Goal: Complete application form

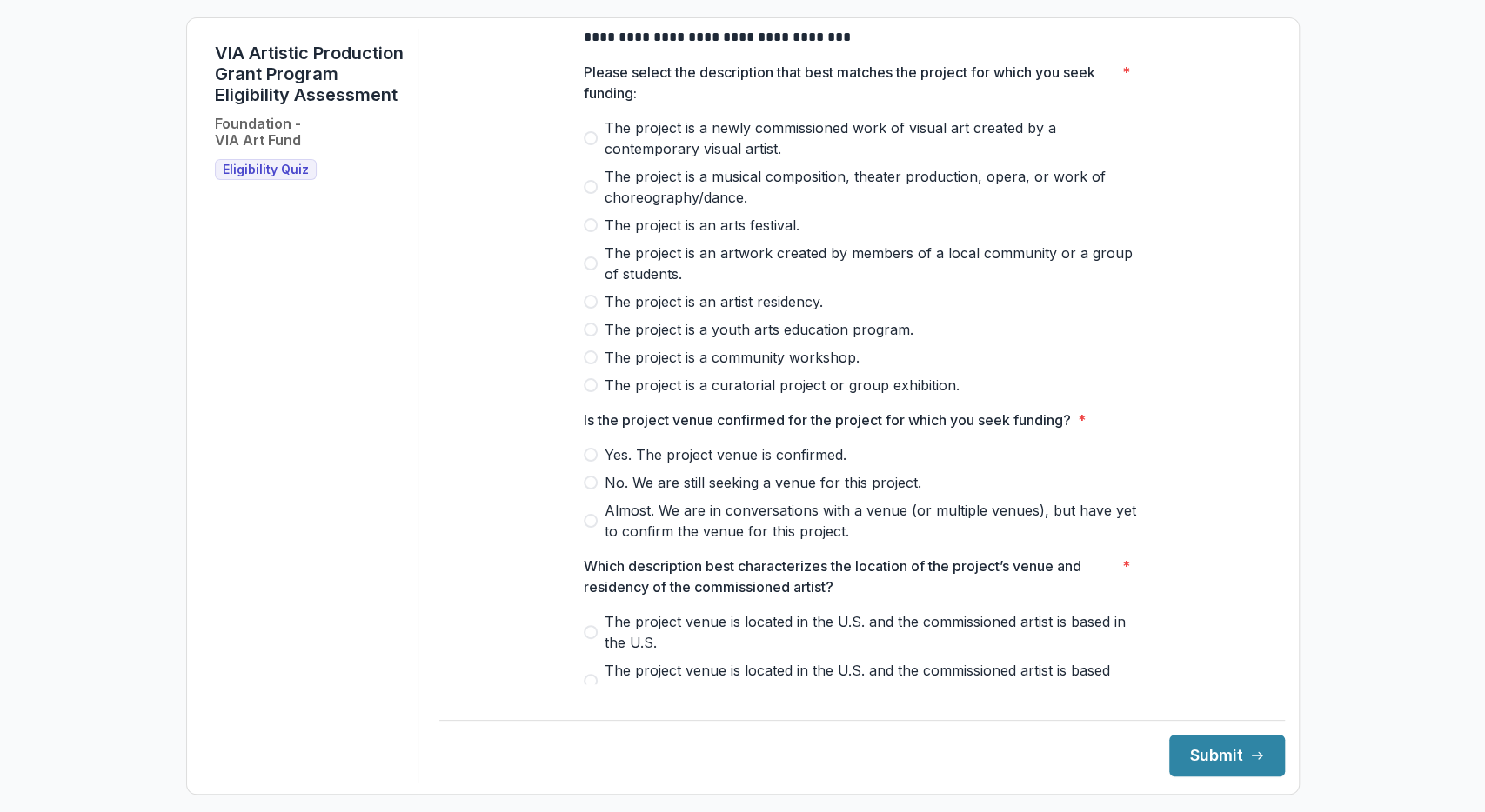
scroll to position [79, 0]
click at [688, 158] on span "The project is a newly commissioned work of visual art created by a contemporar…" at bounding box center [872, 138] width 536 height 42
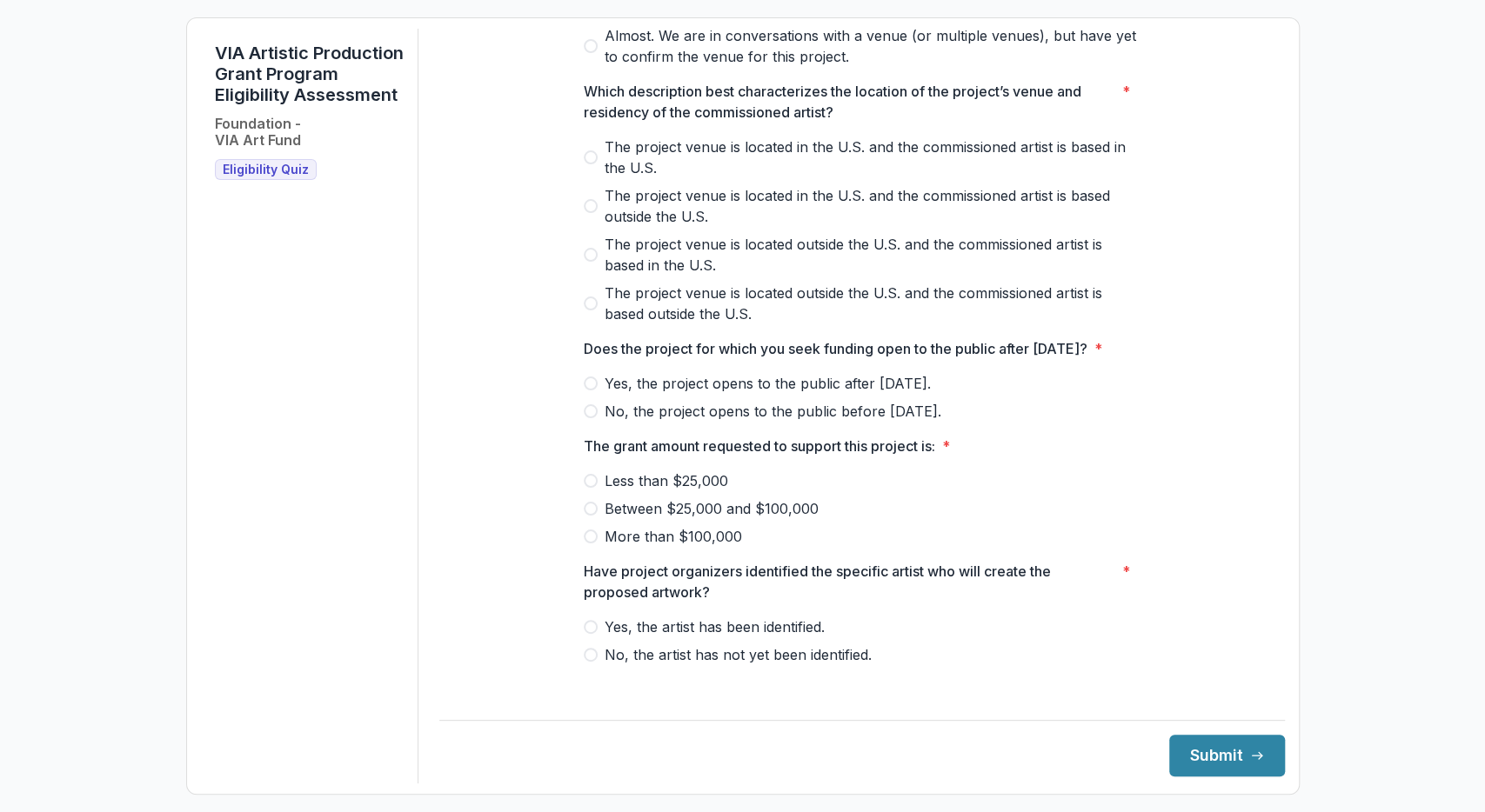
scroll to position [583, 0]
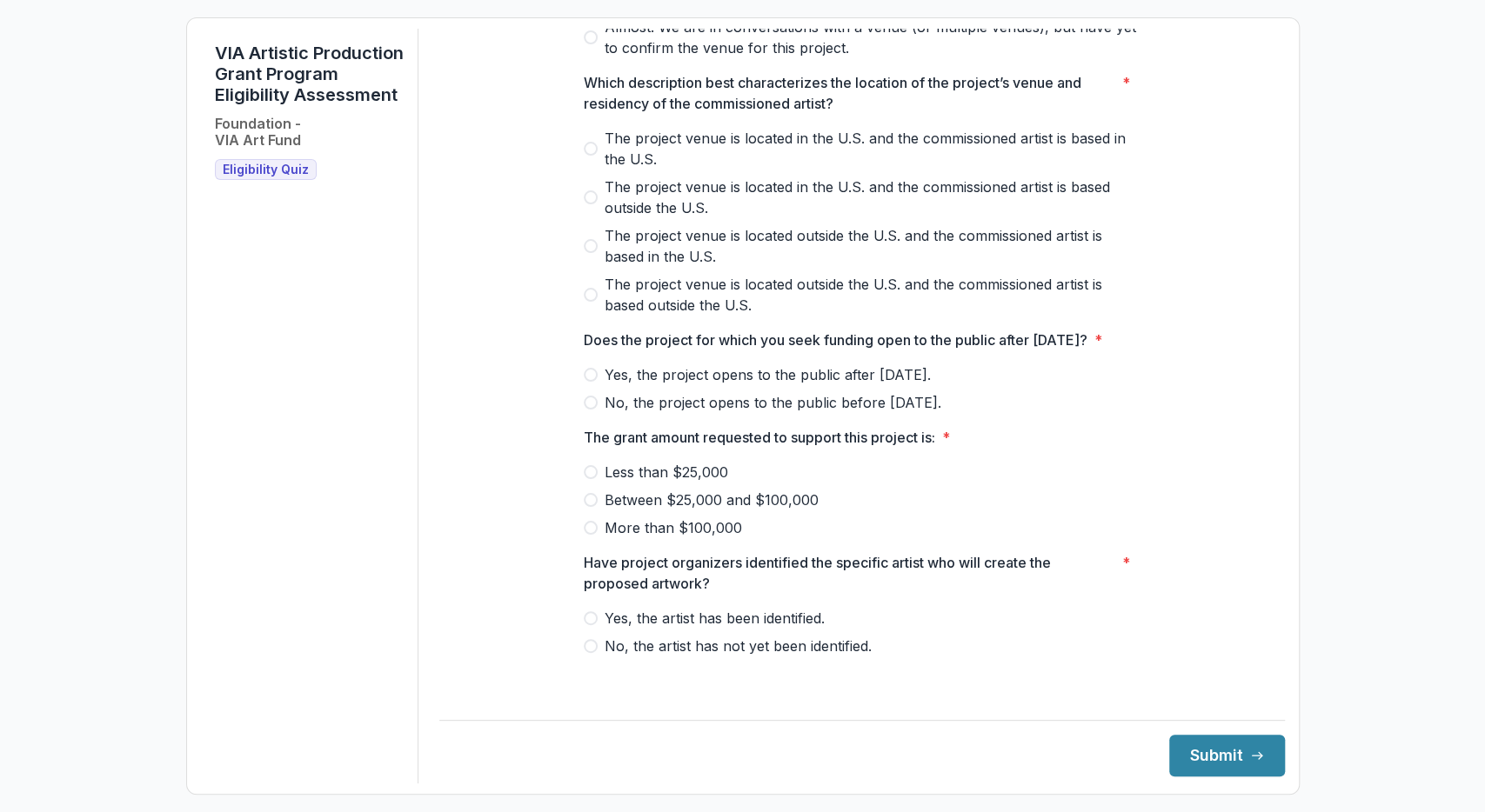
click at [674, 448] on p "The grant amount requested to support this project is:" at bounding box center [760, 437] width 352 height 21
click at [689, 411] on span "No, the project opens to the public before May 1, 2026." at bounding box center [773, 403] width 337 height 21
click at [658, 628] on span "Yes, the artist has been identified." at bounding box center [714, 618] width 220 height 21
click at [670, 511] on span "Between $25,000 and $100,000" at bounding box center [712, 500] width 214 height 21
click at [756, 538] on label "More than $100,000" at bounding box center [862, 528] width 557 height 21
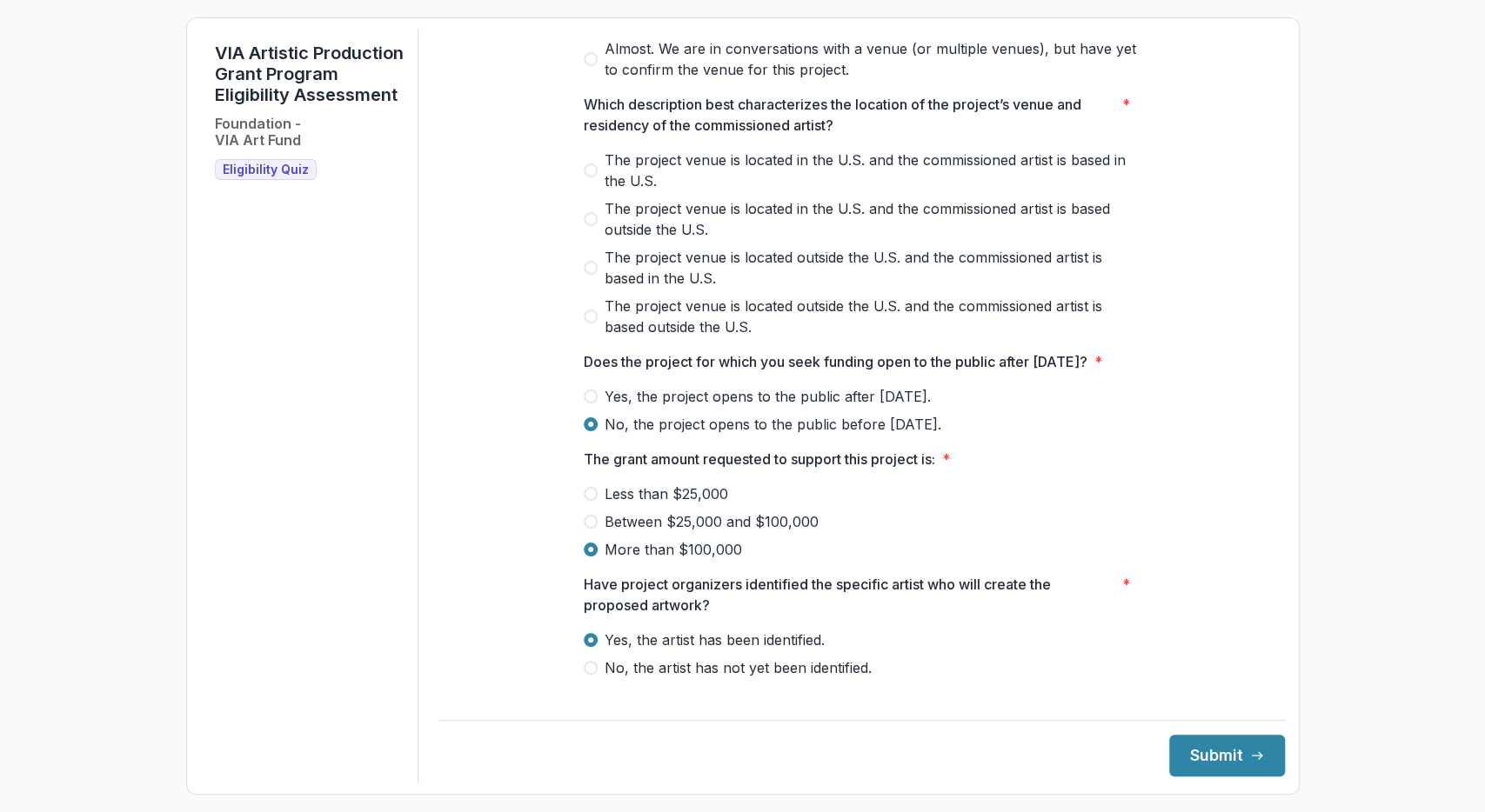
scroll to position [536, 0]
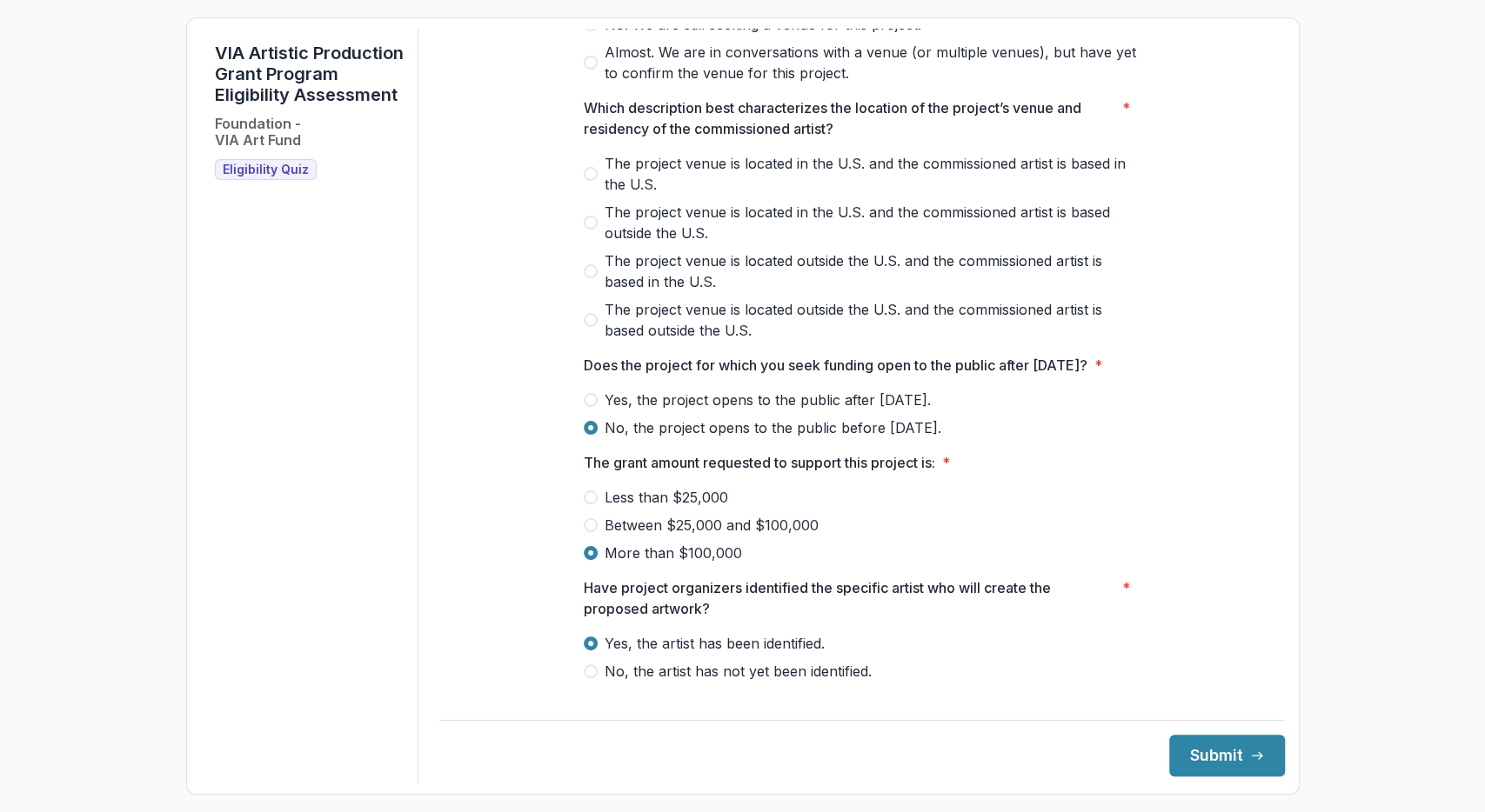
click at [756, 548] on div "Less than $25,000 Between $25,000 and $100,000 More than $100,000" at bounding box center [862, 525] width 557 height 76
click at [745, 535] on span "Between $25,000 and $100,000" at bounding box center [712, 525] width 214 height 21
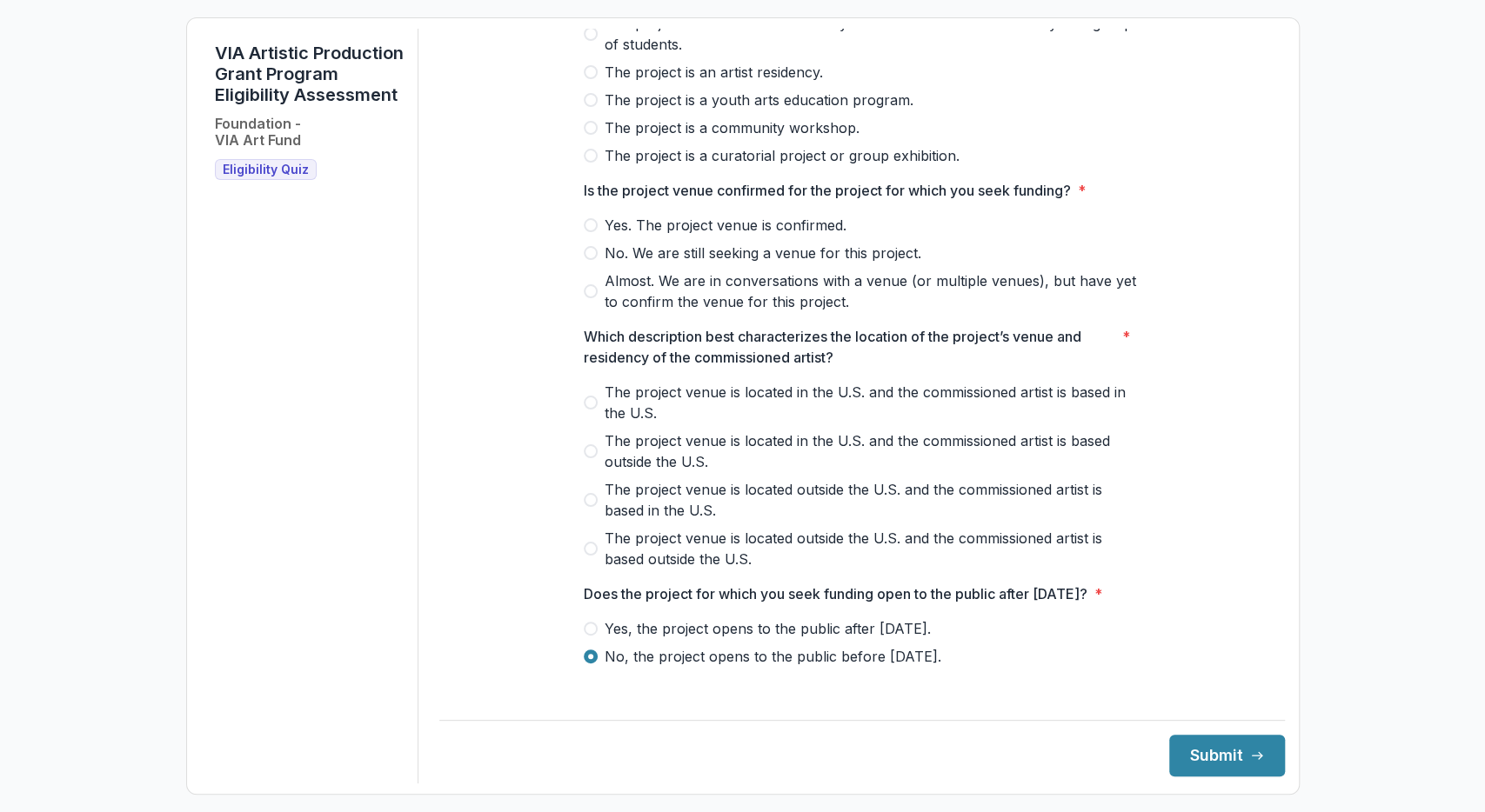
scroll to position [307, 0]
click at [709, 454] on span "The project venue is located in the U.S. and the commissioned artist is based o…" at bounding box center [872, 453] width 536 height 42
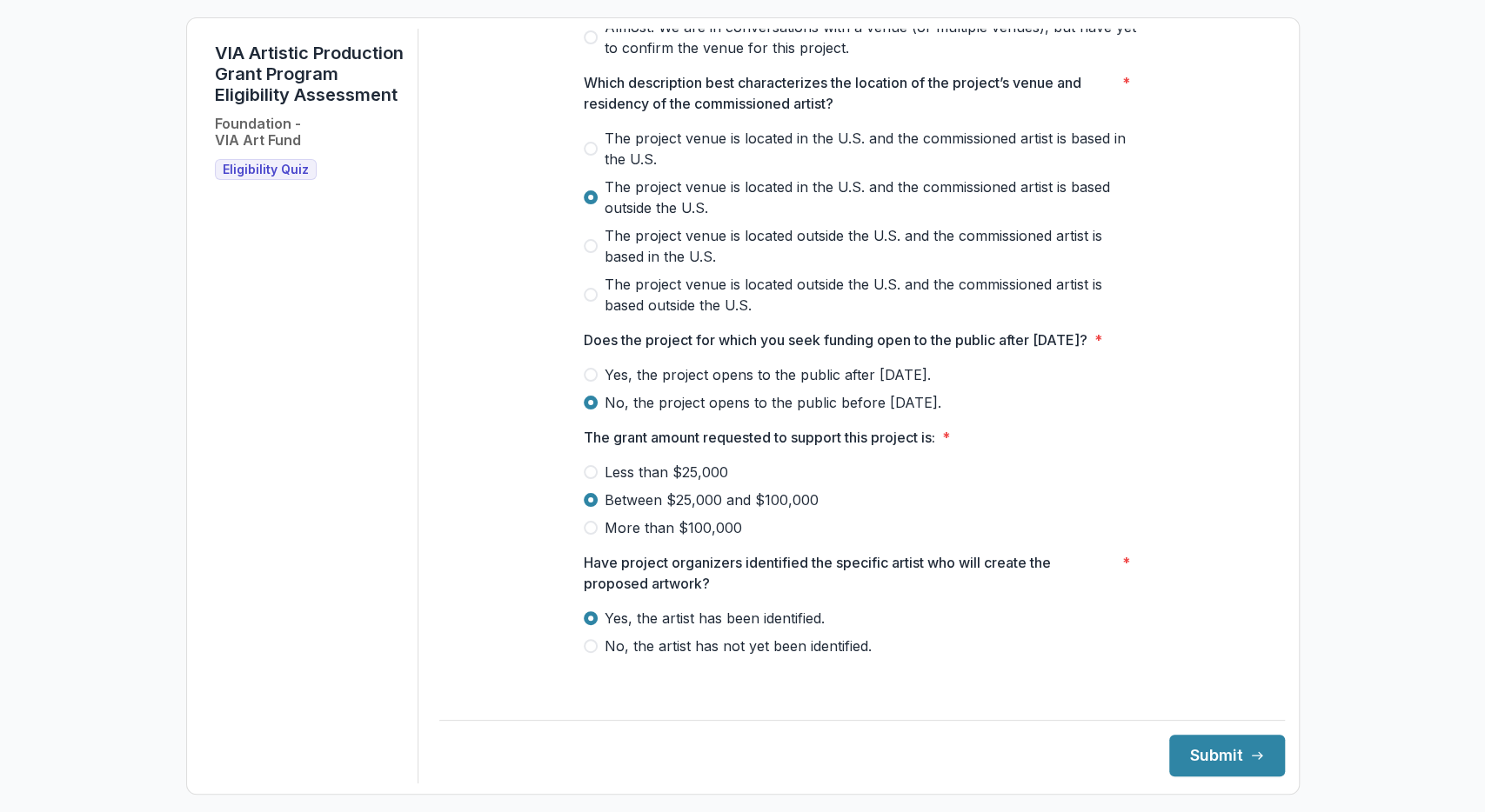
scroll to position [579, 0]
click at [918, 413] on span "No, the project opens to the public before May 1, 2026." at bounding box center [773, 403] width 337 height 21
click at [931, 385] on span "Yes, the project opens to the public after May 1, 2026." at bounding box center [768, 375] width 326 height 21
click at [935, 413] on span "No, the project opens to the public before May 1, 2026." at bounding box center [773, 403] width 337 height 21
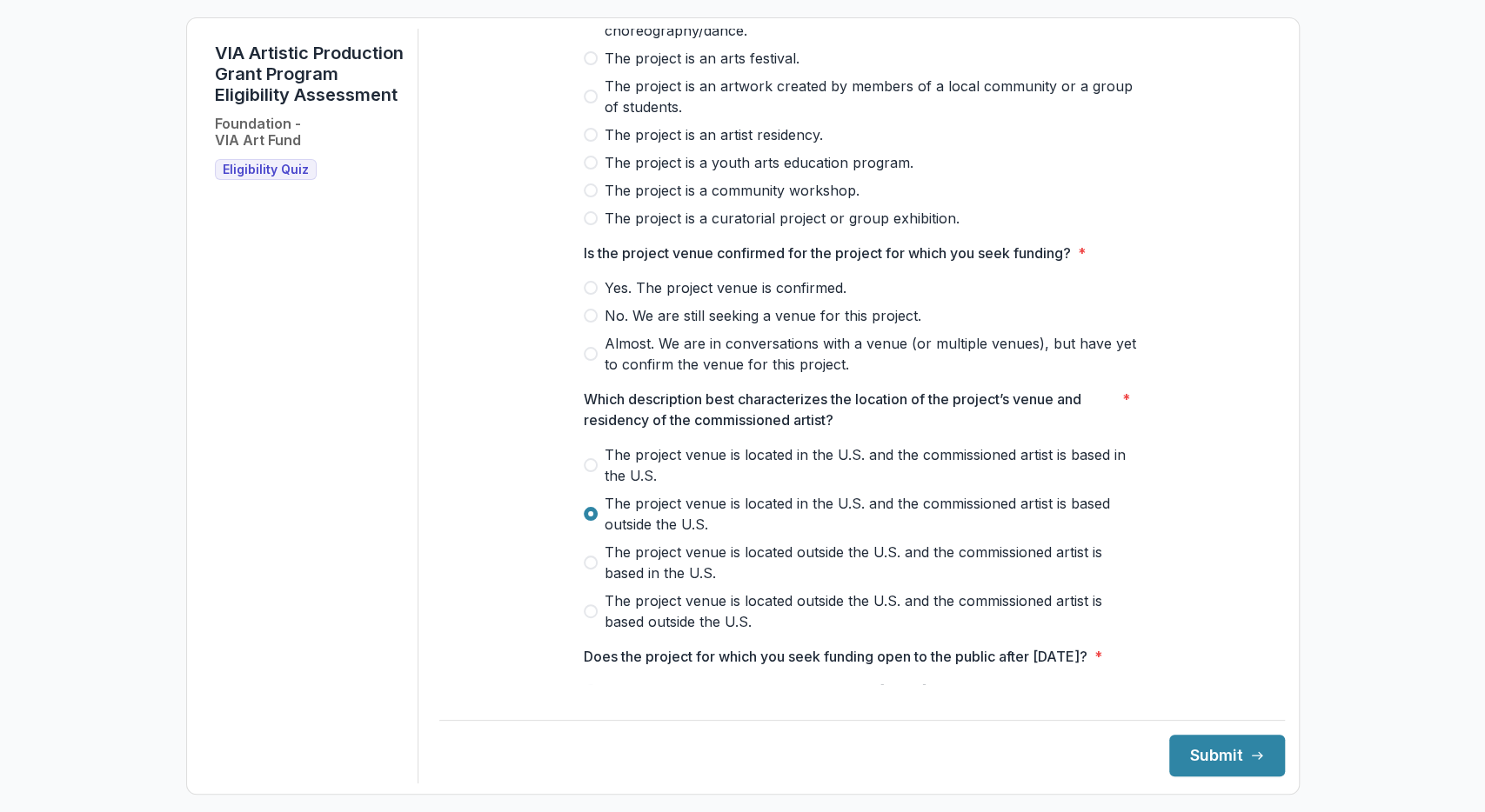
scroll to position [235, 0]
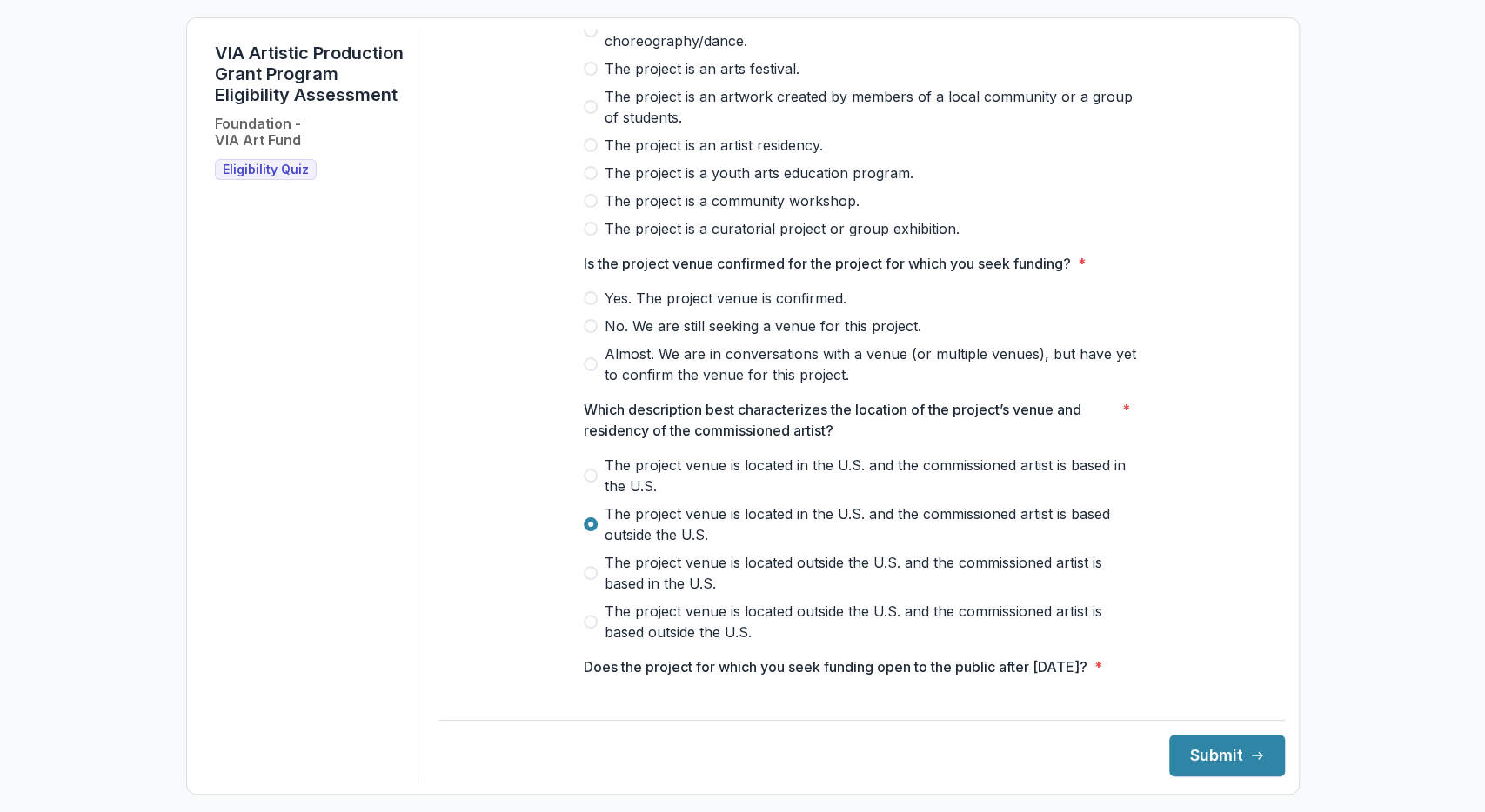
click at [667, 309] on span "Yes. The project venue is confirmed." at bounding box center [726, 299] width 242 height 21
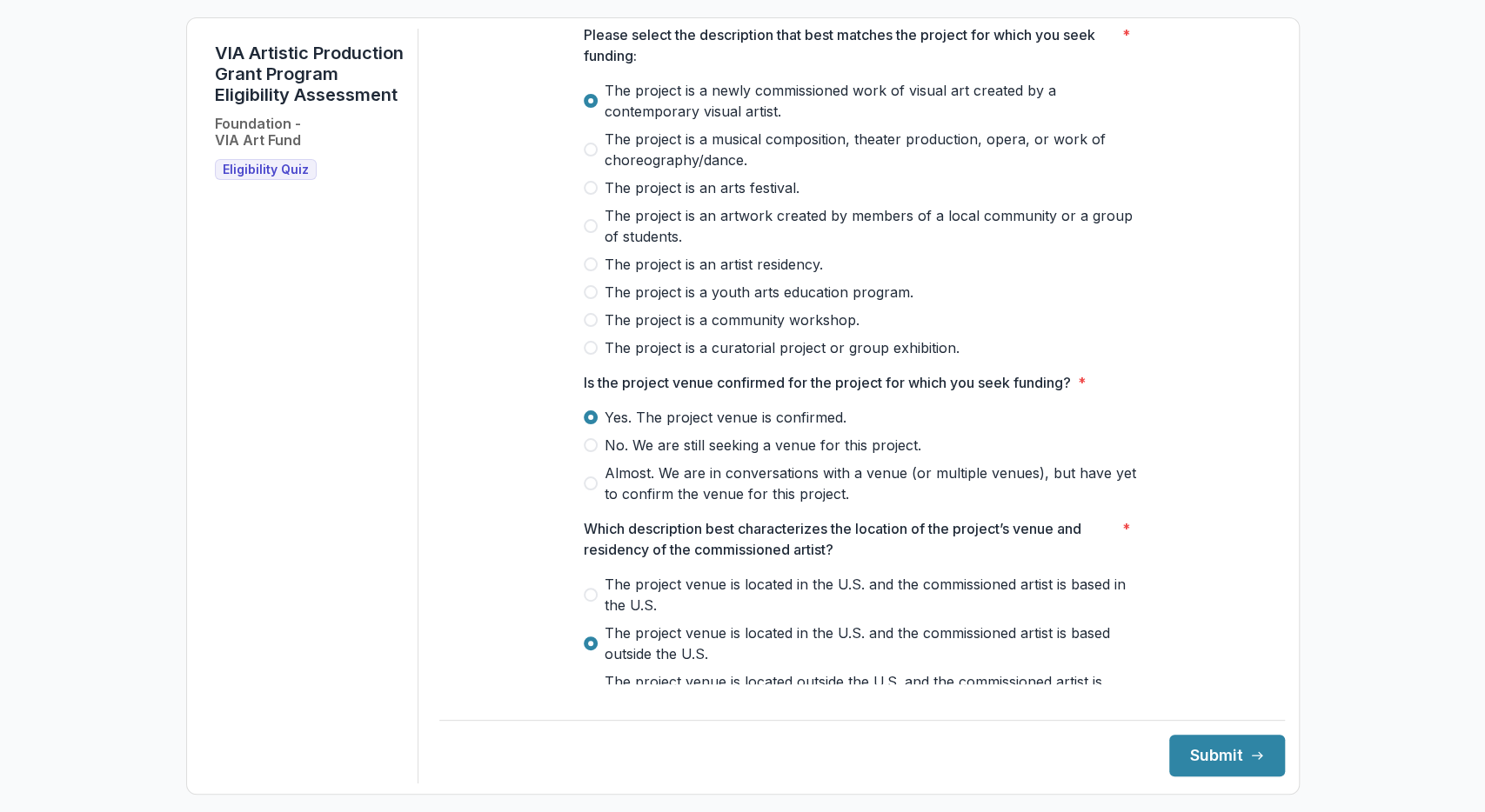
scroll to position [117, 0]
click at [673, 358] on span "The project is a curatorial project or group exhibition." at bounding box center [782, 347] width 355 height 21
click at [660, 102] on span "The project is a newly commissioned work of visual art created by a contemporar…" at bounding box center [872, 100] width 536 height 42
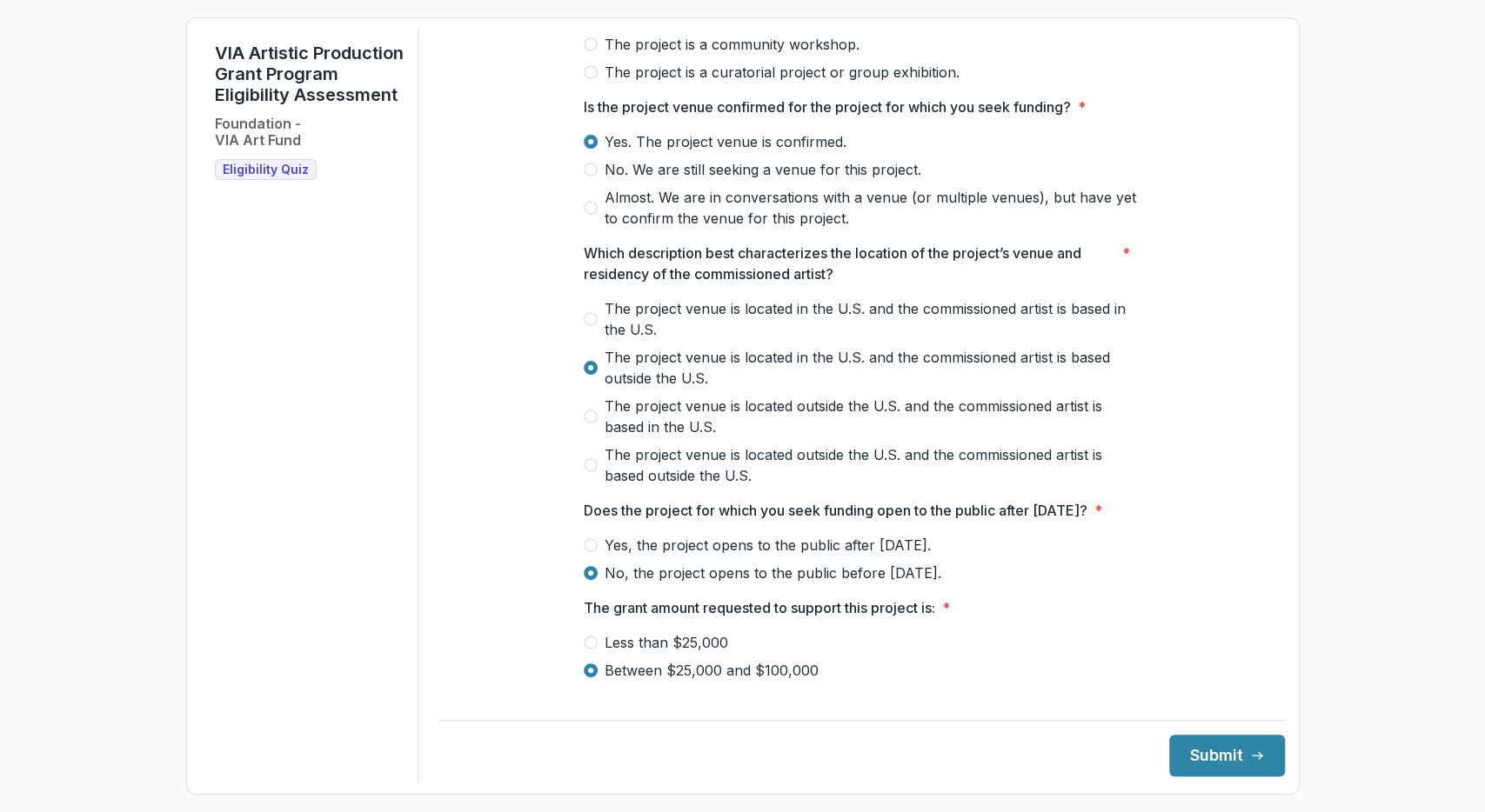
scroll to position [583, 0]
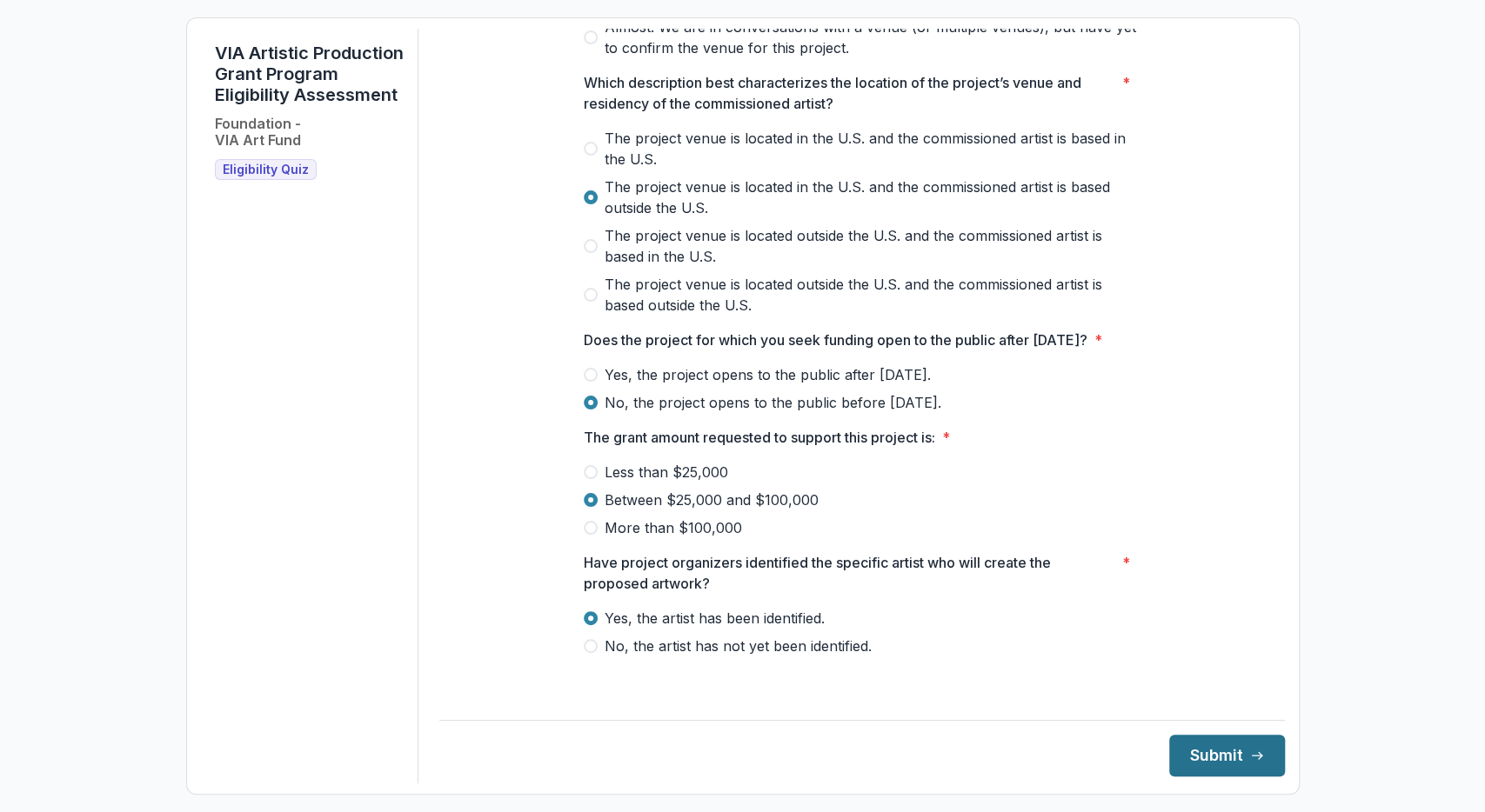
click at [1190, 769] on button "Submit" at bounding box center [1227, 756] width 116 height 42
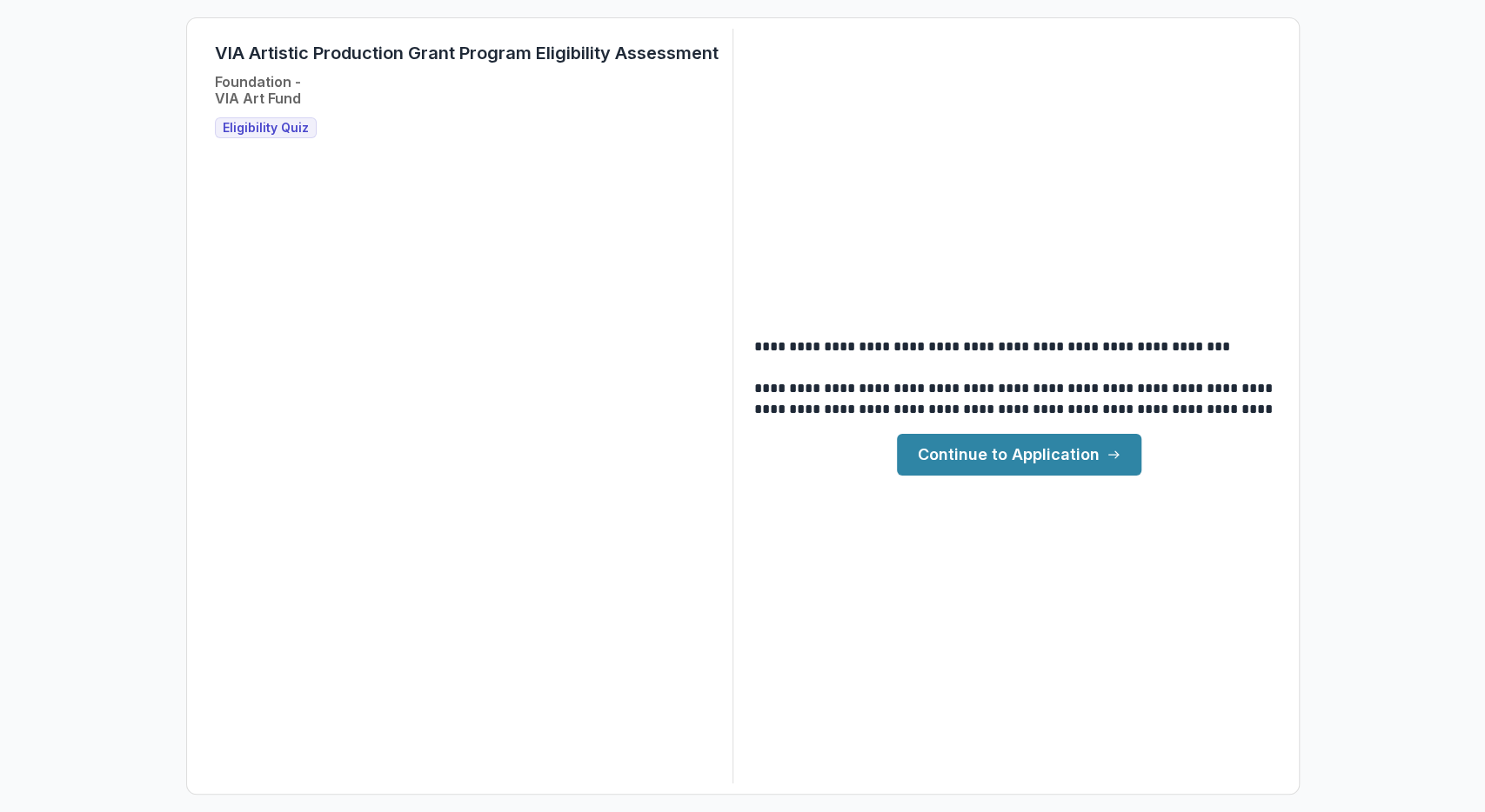
click at [253, 129] on span "Eligibility Quiz" at bounding box center [265, 128] width 87 height 15
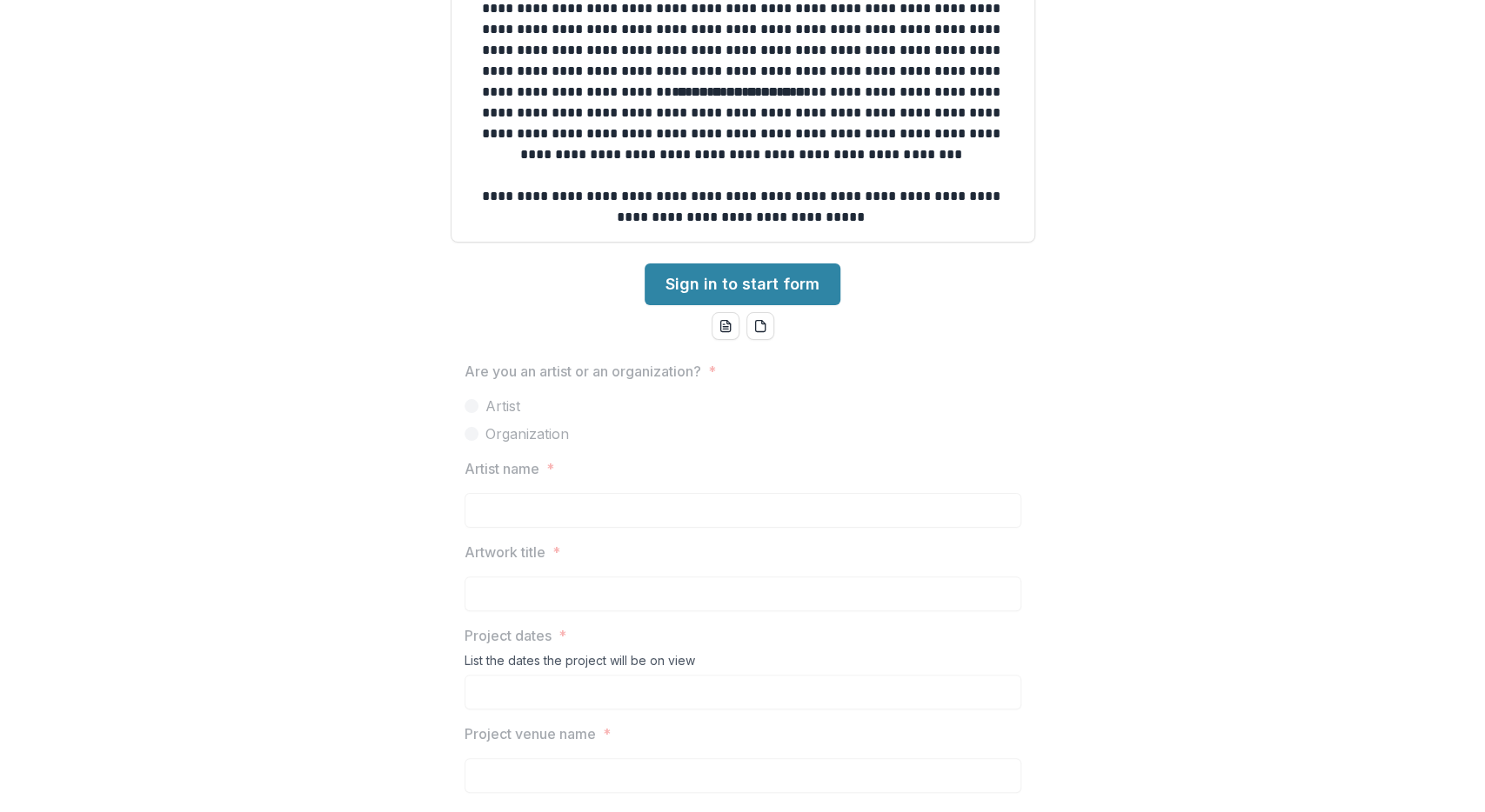
scroll to position [537, 0]
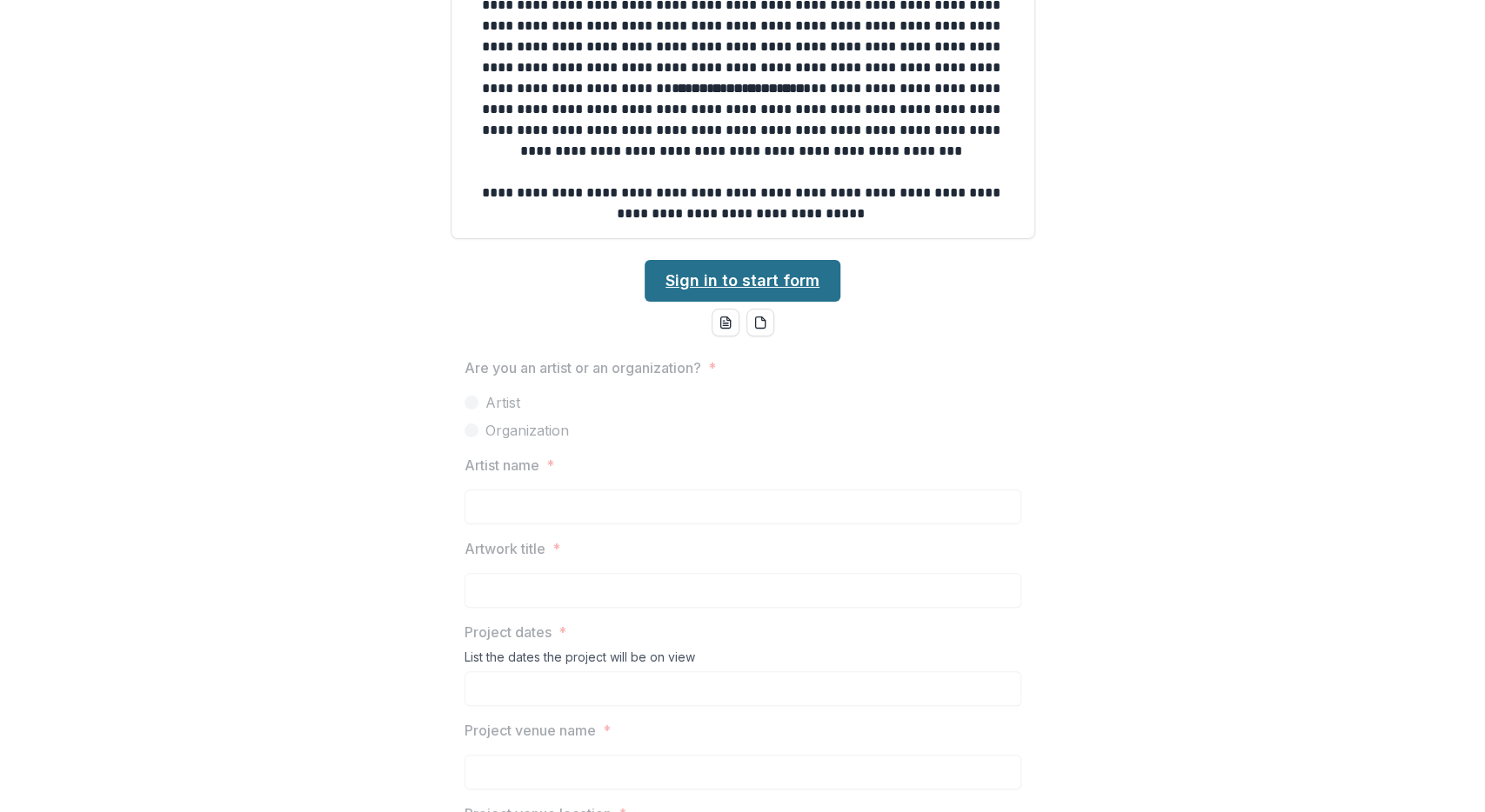
click at [700, 273] on link "Sign in to start form" at bounding box center [743, 280] width 196 height 42
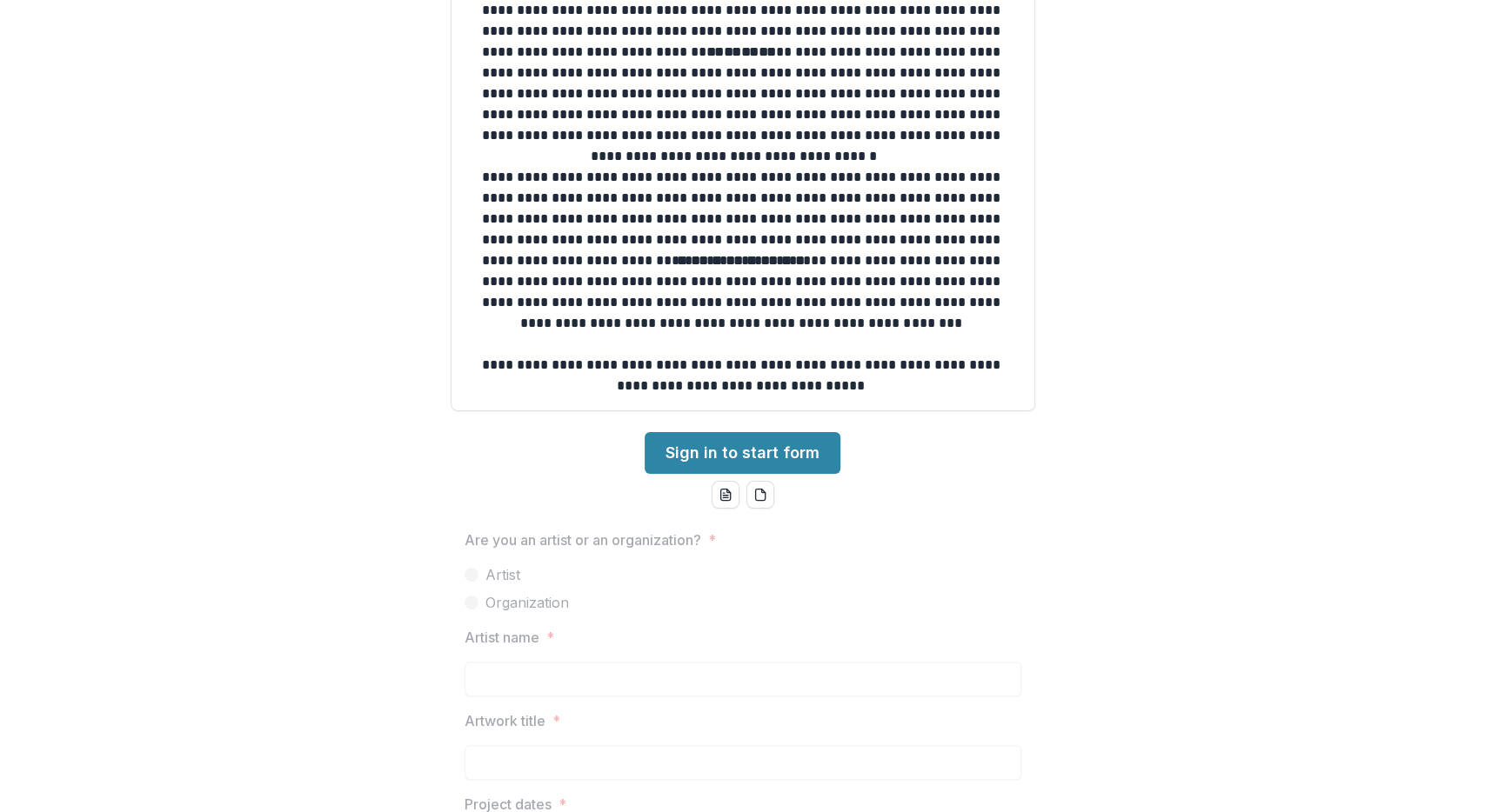
scroll to position [195, 0]
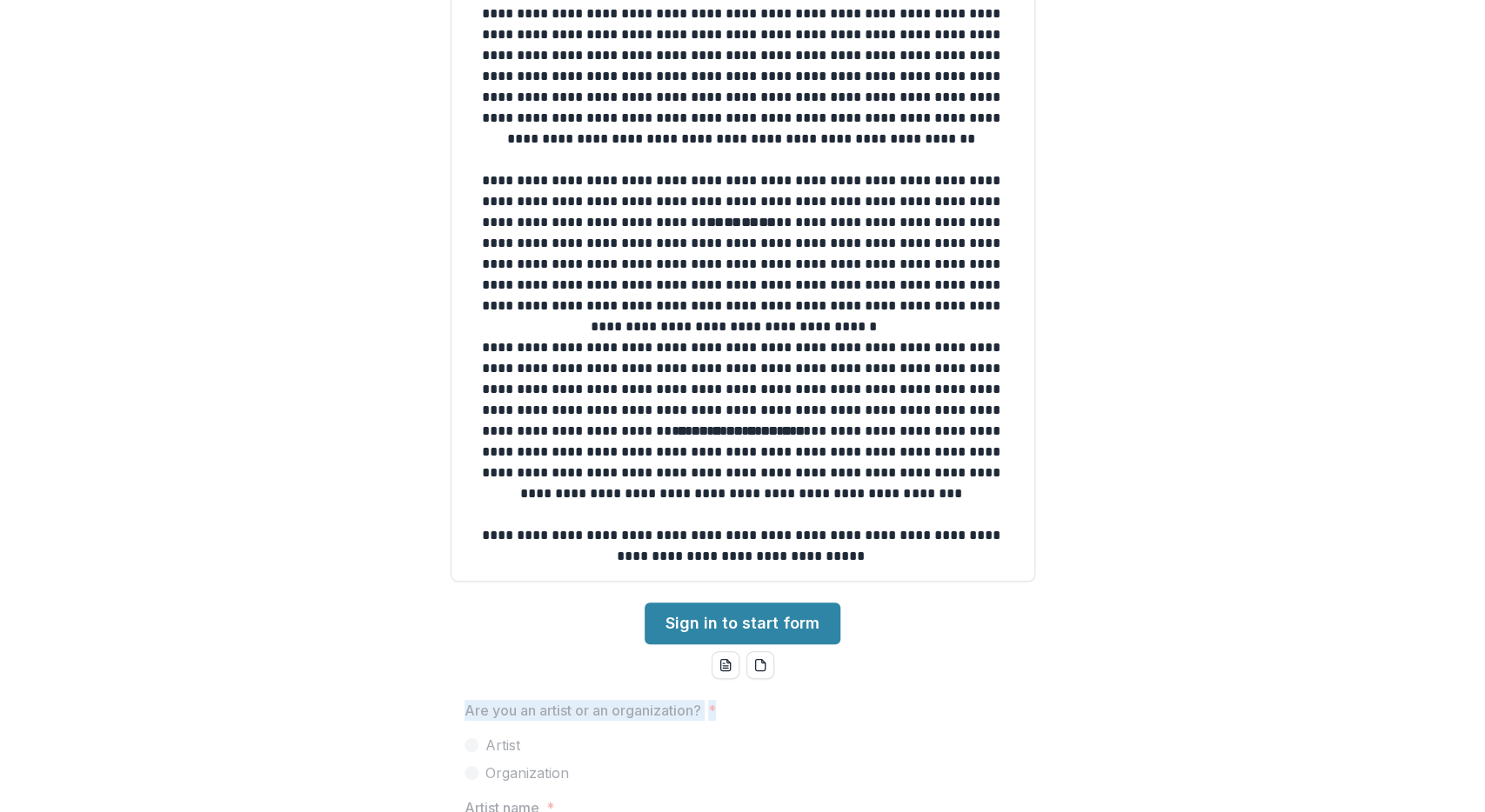
drag, startPoint x: 802, startPoint y: 705, endPoint x: 399, endPoint y: 218, distance: 632.1
click at [399, 218] on div "**********" at bounding box center [742, 406] width 1485 height 812
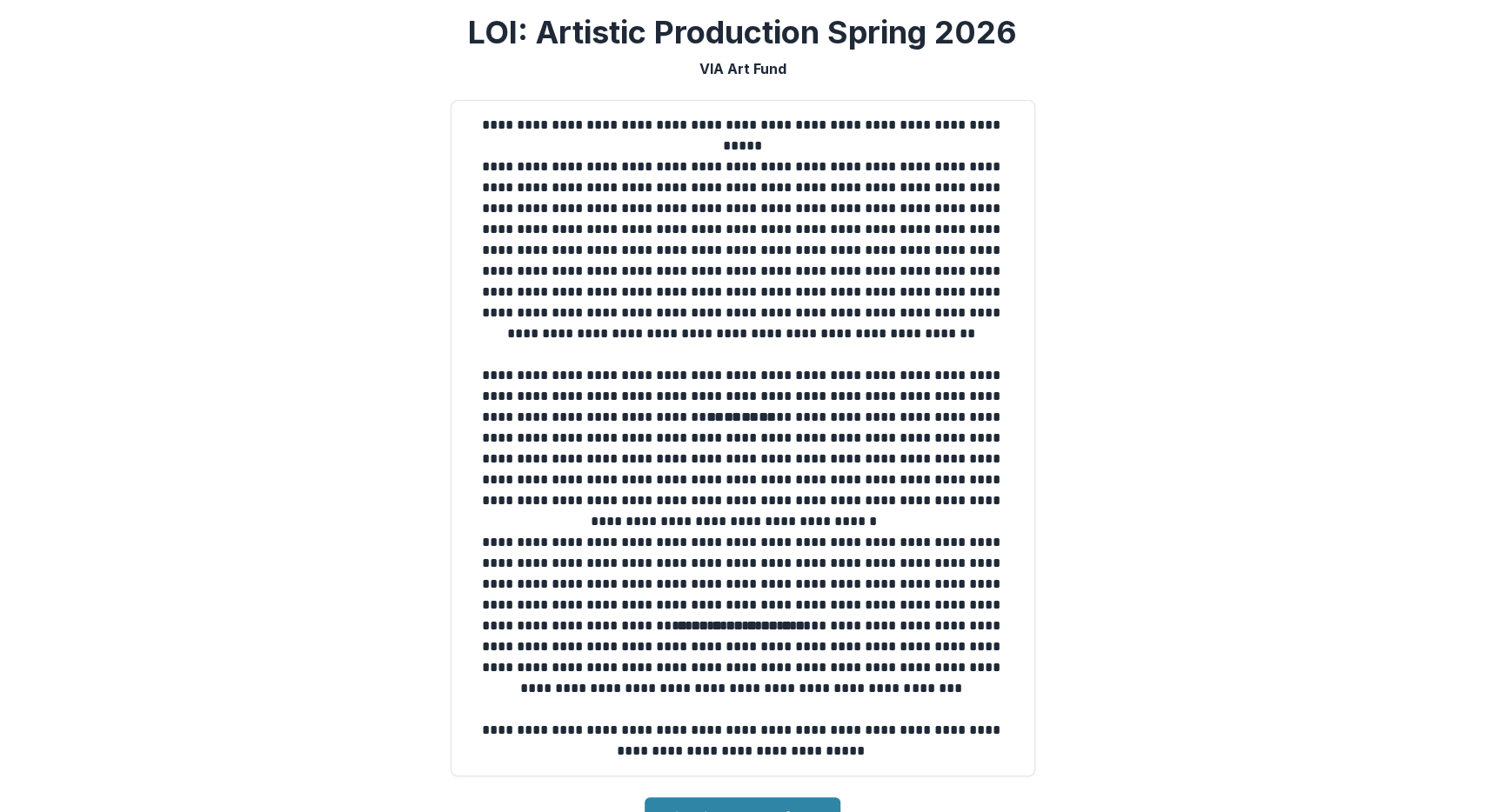
click at [587, 271] on p "**********" at bounding box center [743, 251] width 556 height 188
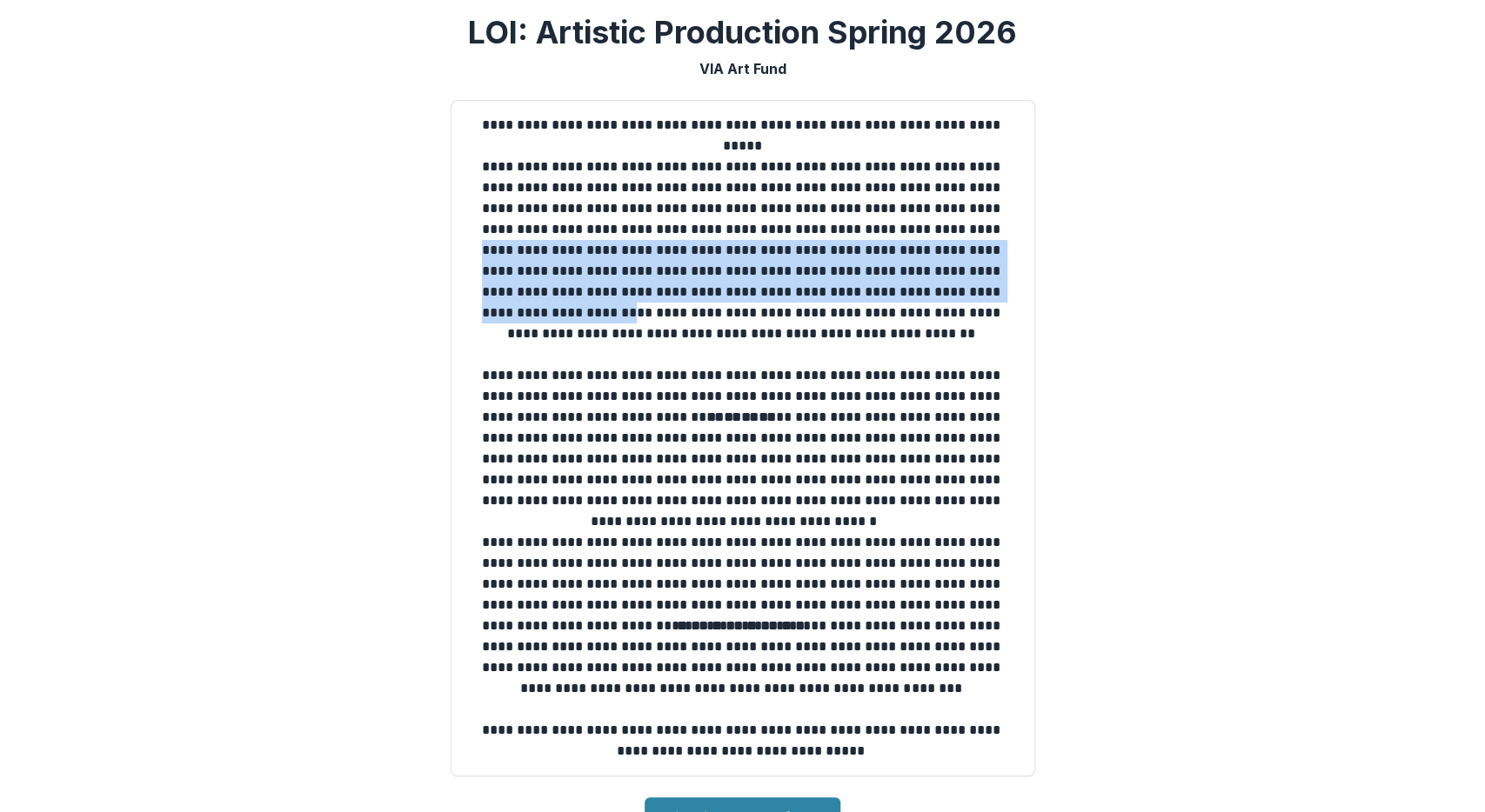
drag, startPoint x: 790, startPoint y: 220, endPoint x: 801, endPoint y: 286, distance: 66.9
click at [801, 286] on p "**********" at bounding box center [743, 251] width 556 height 188
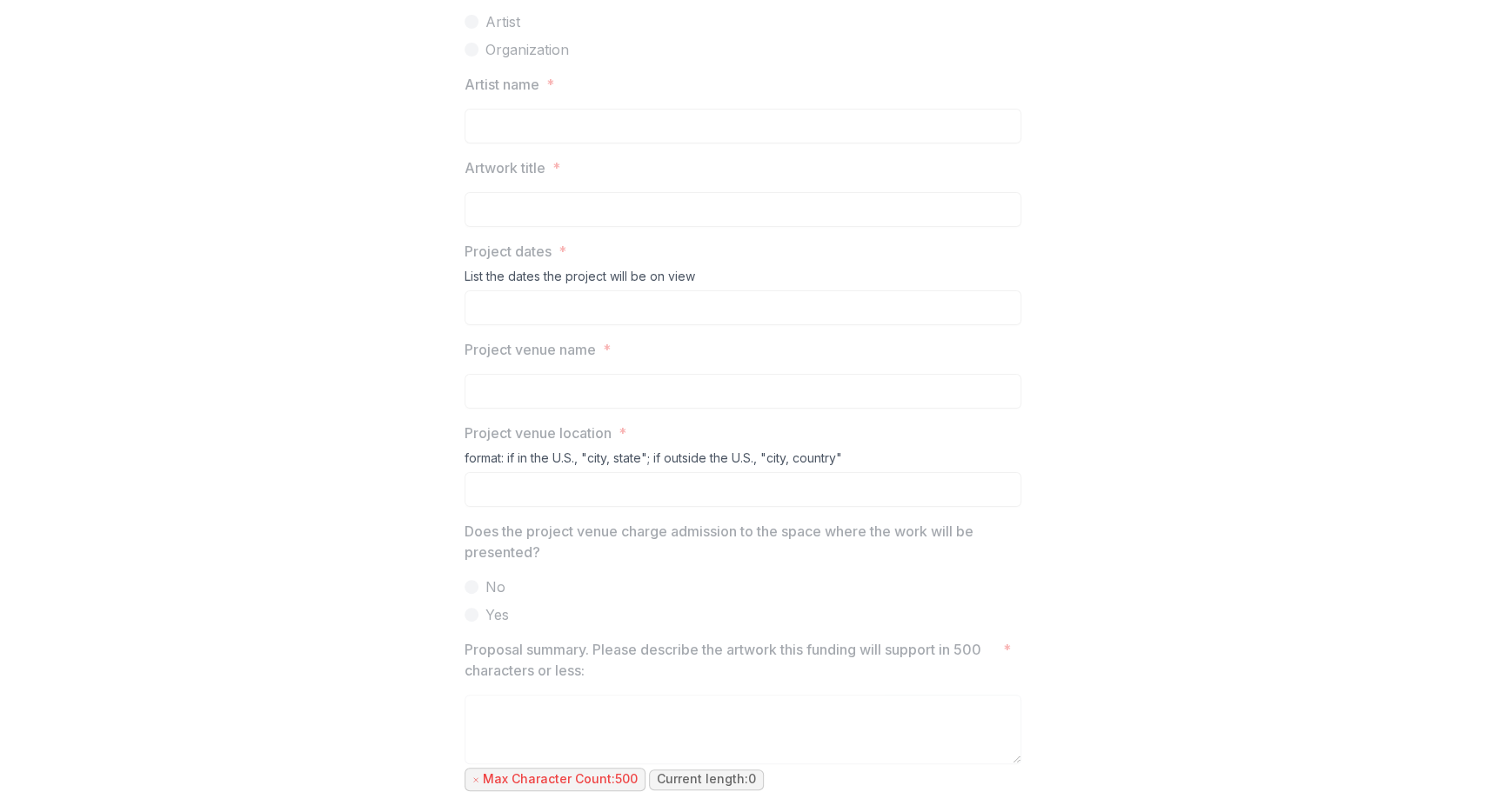
scroll to position [919, 0]
